Goal: Book appointment/travel/reservation

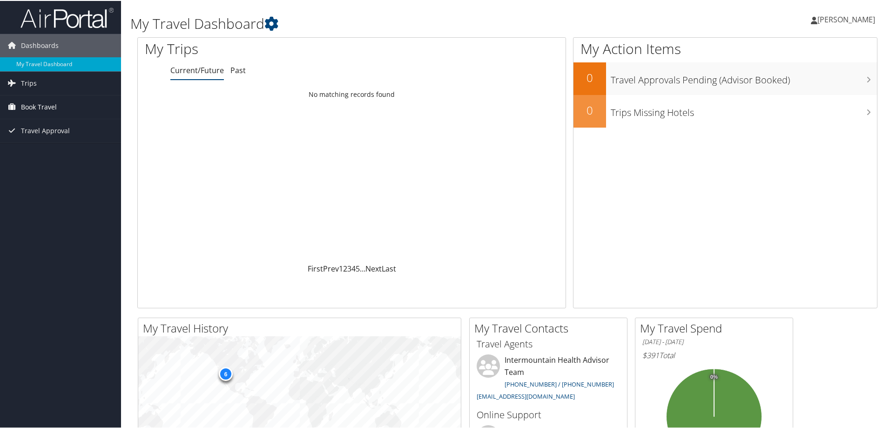
click at [76, 106] on link "Book Travel" at bounding box center [60, 105] width 121 height 23
click at [66, 130] on link "Agent Booking Request" at bounding box center [60, 125] width 121 height 14
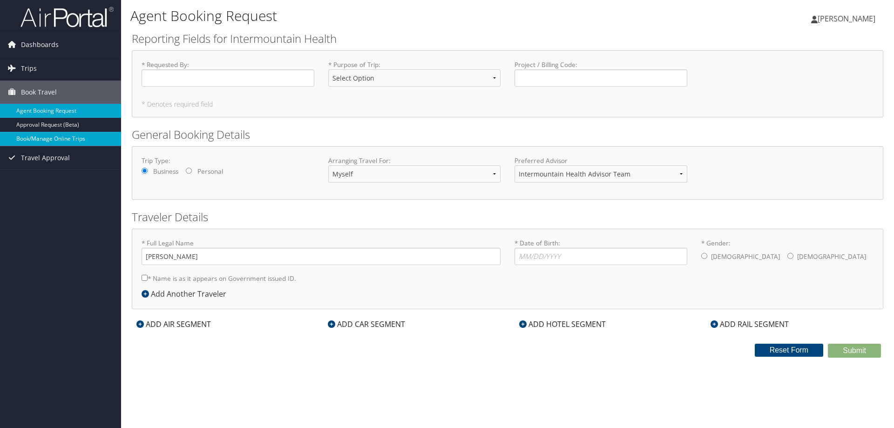
click at [41, 138] on link "Book/Manage Online Trips" at bounding box center [60, 139] width 121 height 14
